Goal: Navigation & Orientation: Find specific page/section

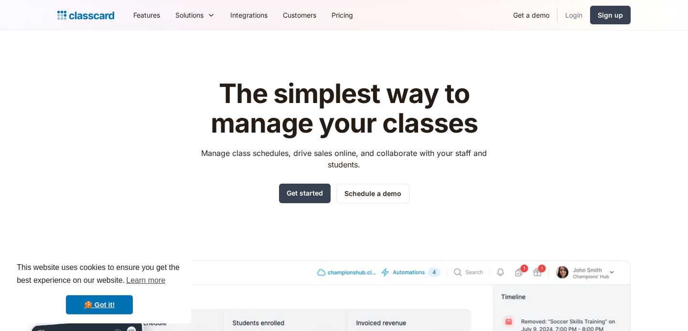
click at [582, 15] on link "Login" at bounding box center [573, 14] width 32 height 21
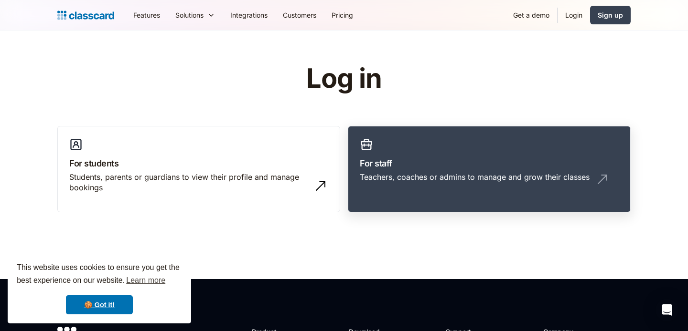
click at [478, 148] on link "For staff Teachers, coaches or admins to manage and grow their classes" at bounding box center [489, 169] width 283 height 87
